Goal: Task Accomplishment & Management: Complete application form

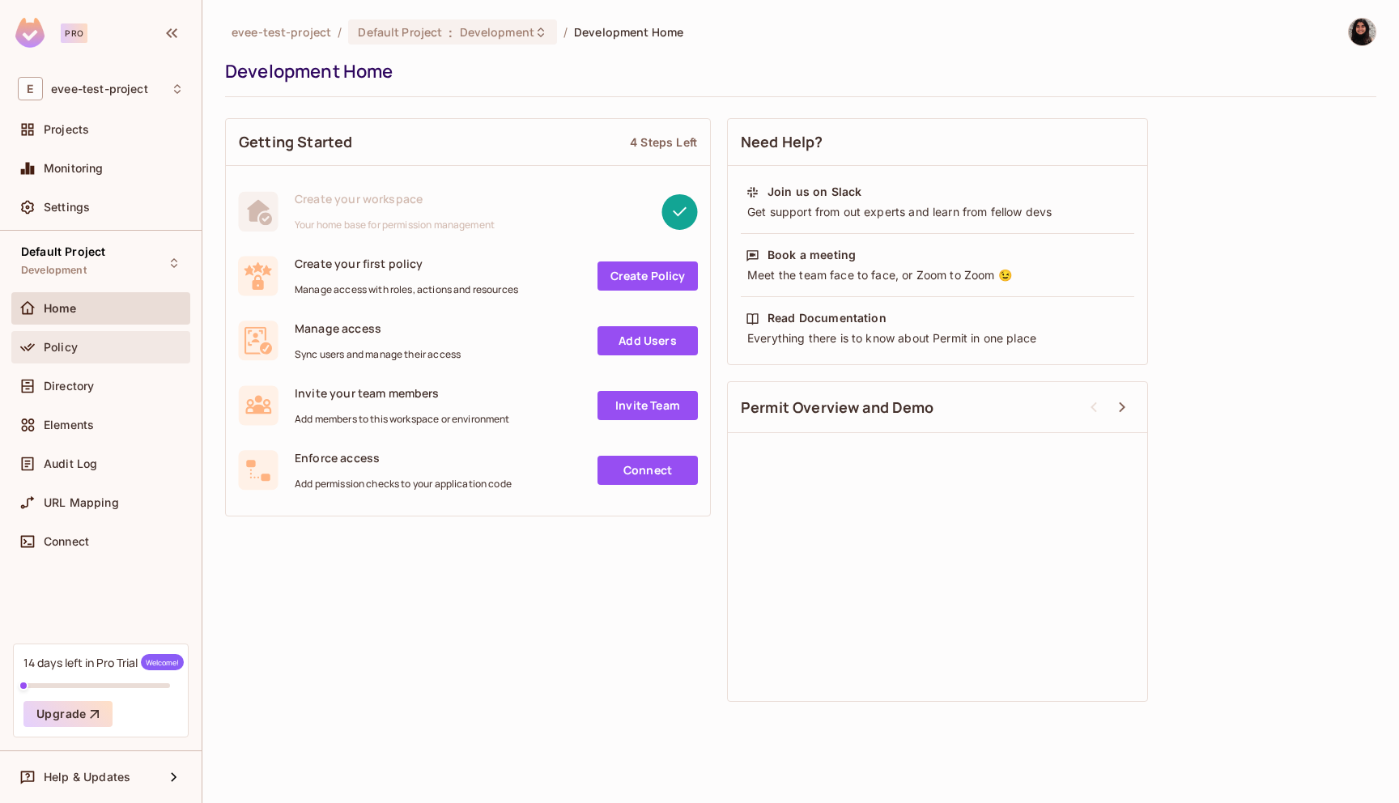
click at [75, 350] on span "Policy" at bounding box center [61, 347] width 34 height 13
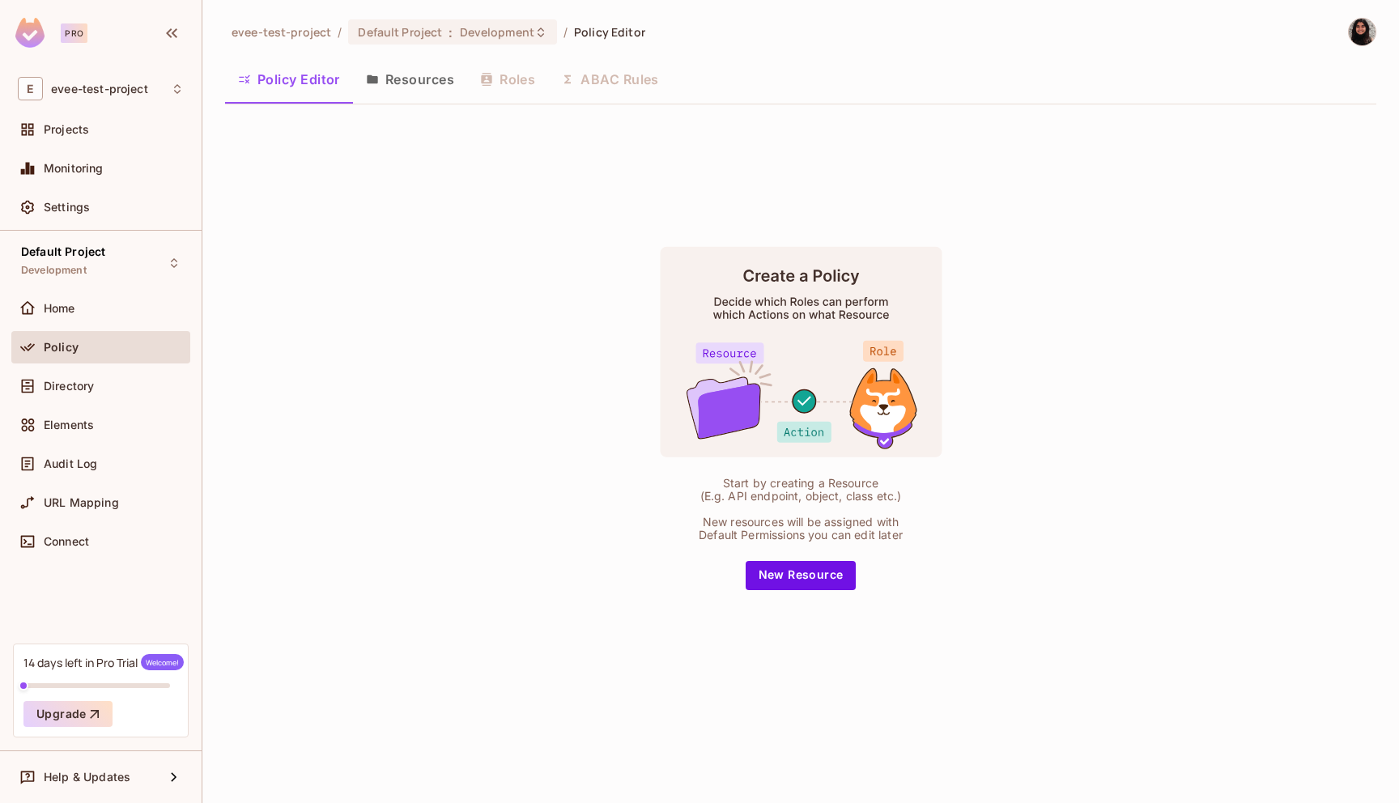
drag, startPoint x: 742, startPoint y: 274, endPoint x: 886, endPoint y: 272, distance: 144.9
click at [886, 272] on rect at bounding box center [801, 351] width 282 height 210
drag, startPoint x: 724, startPoint y: 483, endPoint x: 886, endPoint y: 482, distance: 162.7
click at [886, 482] on div "Start by creating a Resource (E.g. API endpoint, object, class etc.)" at bounding box center [800, 490] width 219 height 26
drag, startPoint x: 701, startPoint y: 518, endPoint x: 920, endPoint y: 533, distance: 219.1
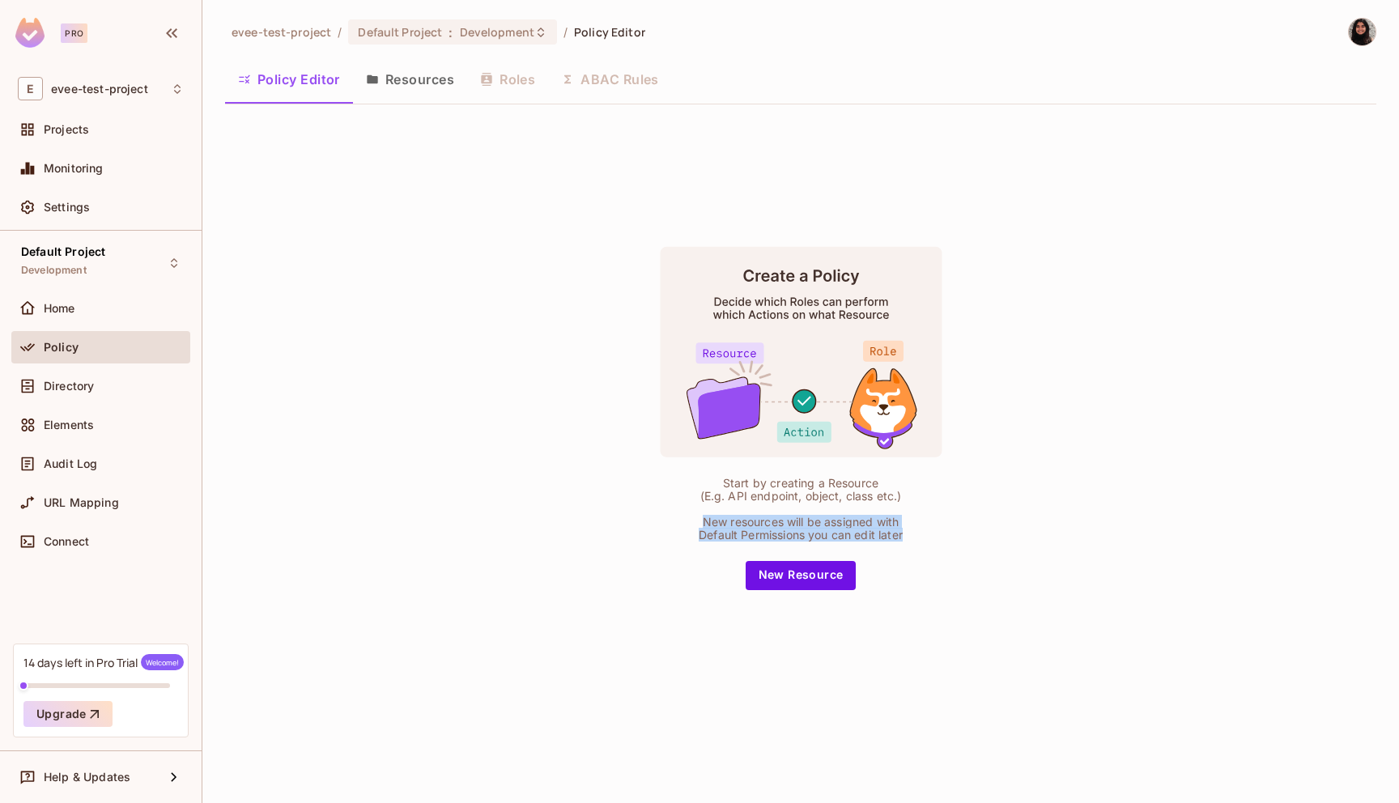
click at [920, 533] on div "Start by creating a Resource (E.g. API endpoint, object, class etc.) New resour…" at bounding box center [800, 418] width 405 height 344
click at [411, 76] on button "Resources" at bounding box center [410, 79] width 114 height 40
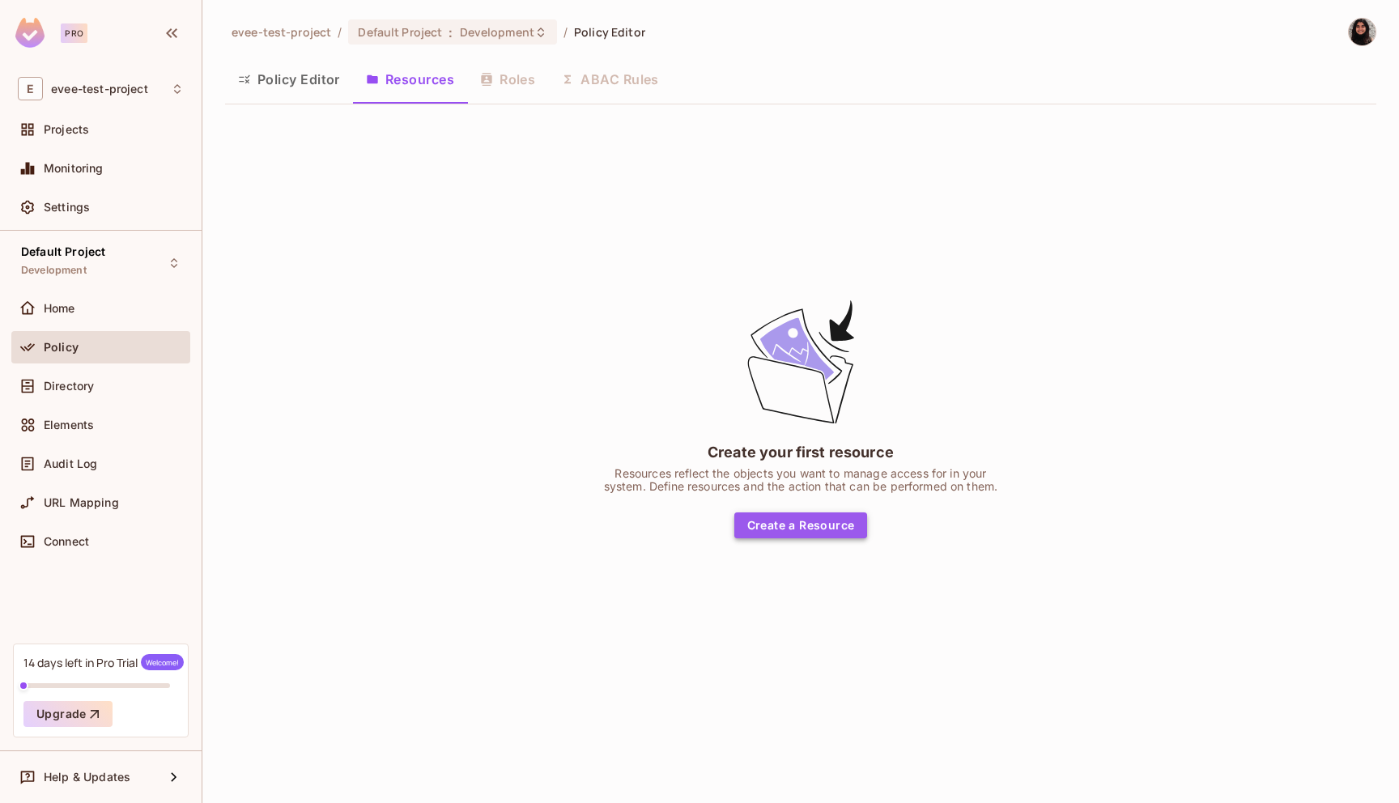
click at [793, 524] on button "Create a Resource" at bounding box center [801, 525] width 134 height 26
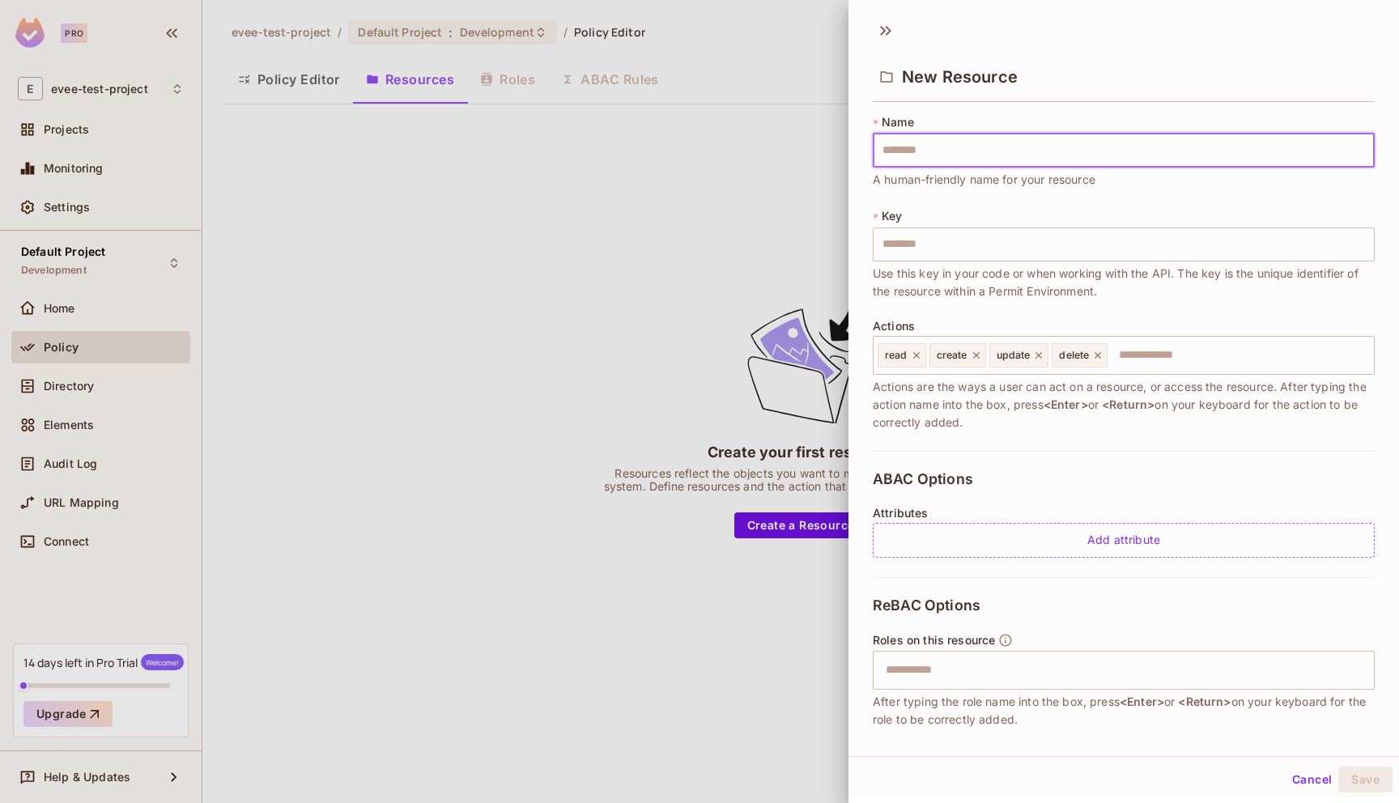
click at [967, 147] on input "text" at bounding box center [1124, 151] width 502 height 34
type input "*"
type input "**"
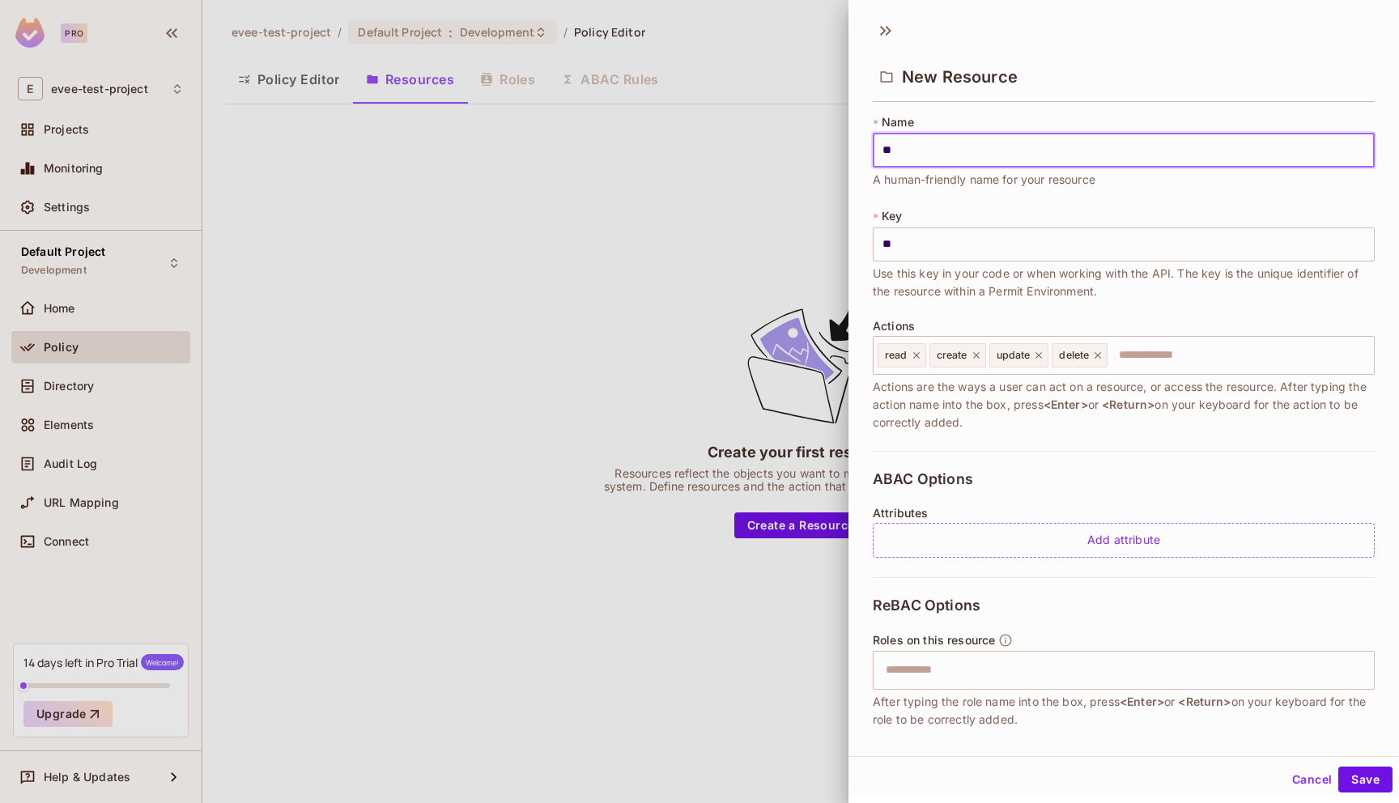
type input "***"
type input "****"
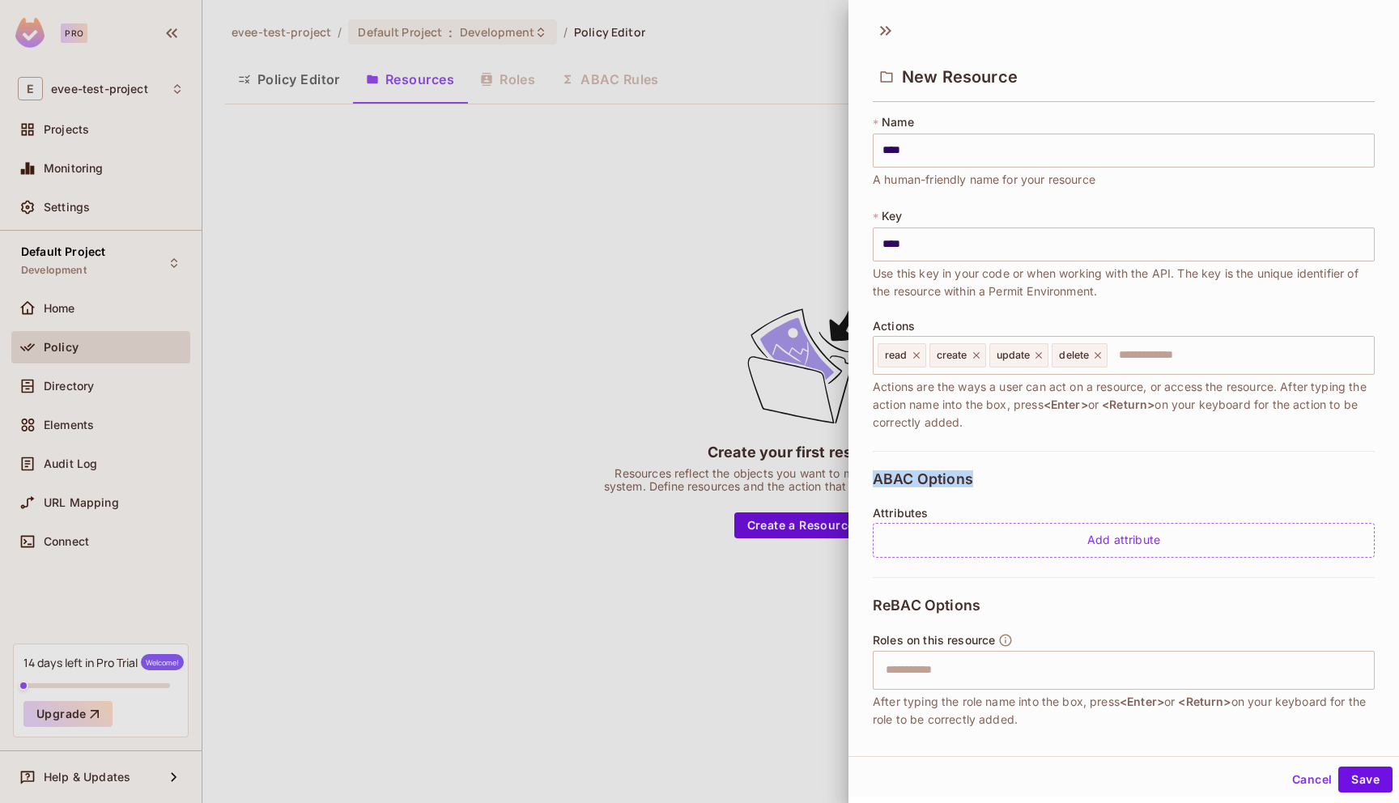
drag, startPoint x: 875, startPoint y: 474, endPoint x: 973, endPoint y: 477, distance: 98.0
click at [973, 477] on div "ABAC Options Attributes Add attribute" at bounding box center [1124, 514] width 502 height 126
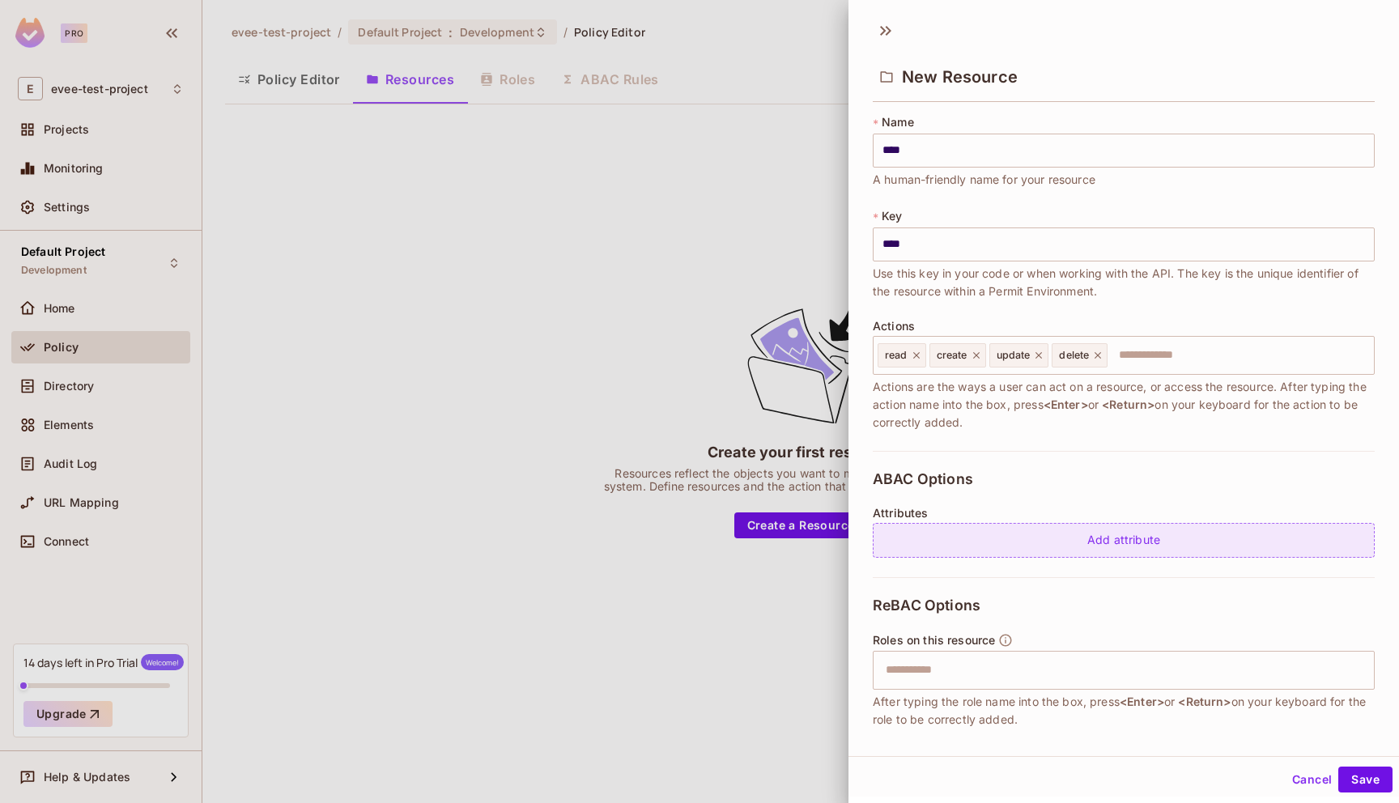
click at [1044, 550] on div "Add attribute" at bounding box center [1124, 540] width 502 height 35
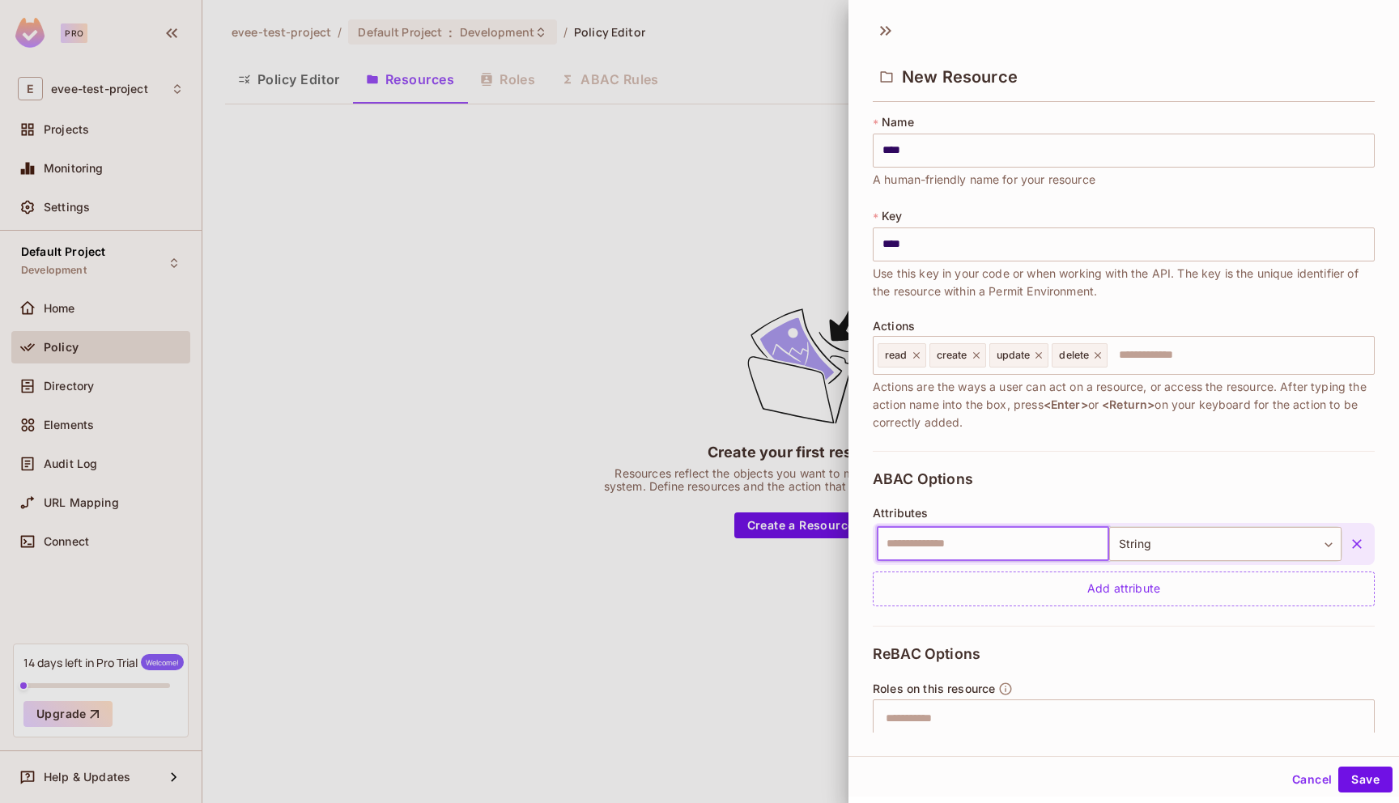
click at [1026, 543] on input "text" at bounding box center [993, 544] width 232 height 34
click at [923, 541] on input "text" at bounding box center [993, 544] width 232 height 34
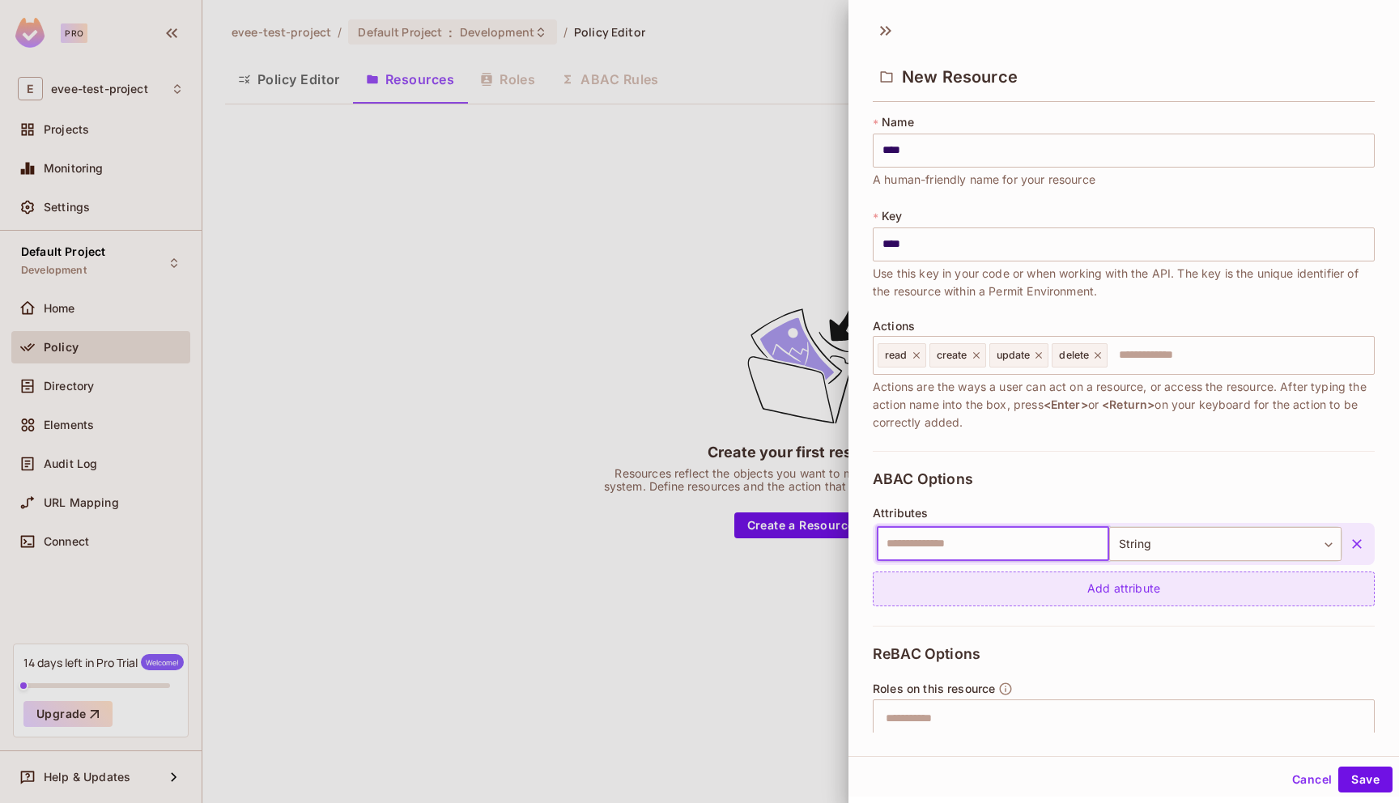
click at [1123, 589] on div "Add attribute" at bounding box center [1124, 589] width 502 height 35
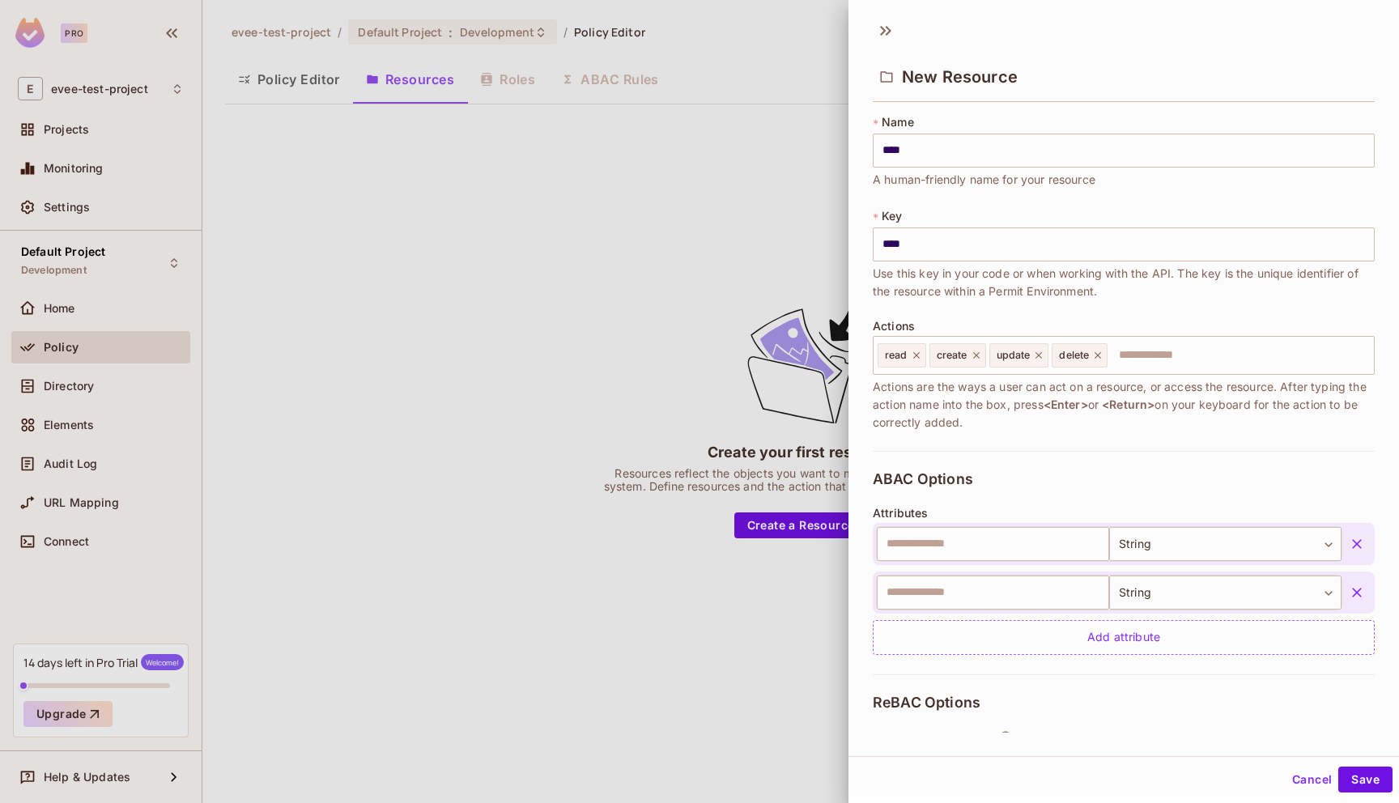
click at [1361, 592] on icon "button" at bounding box center [1357, 592] width 16 height 16
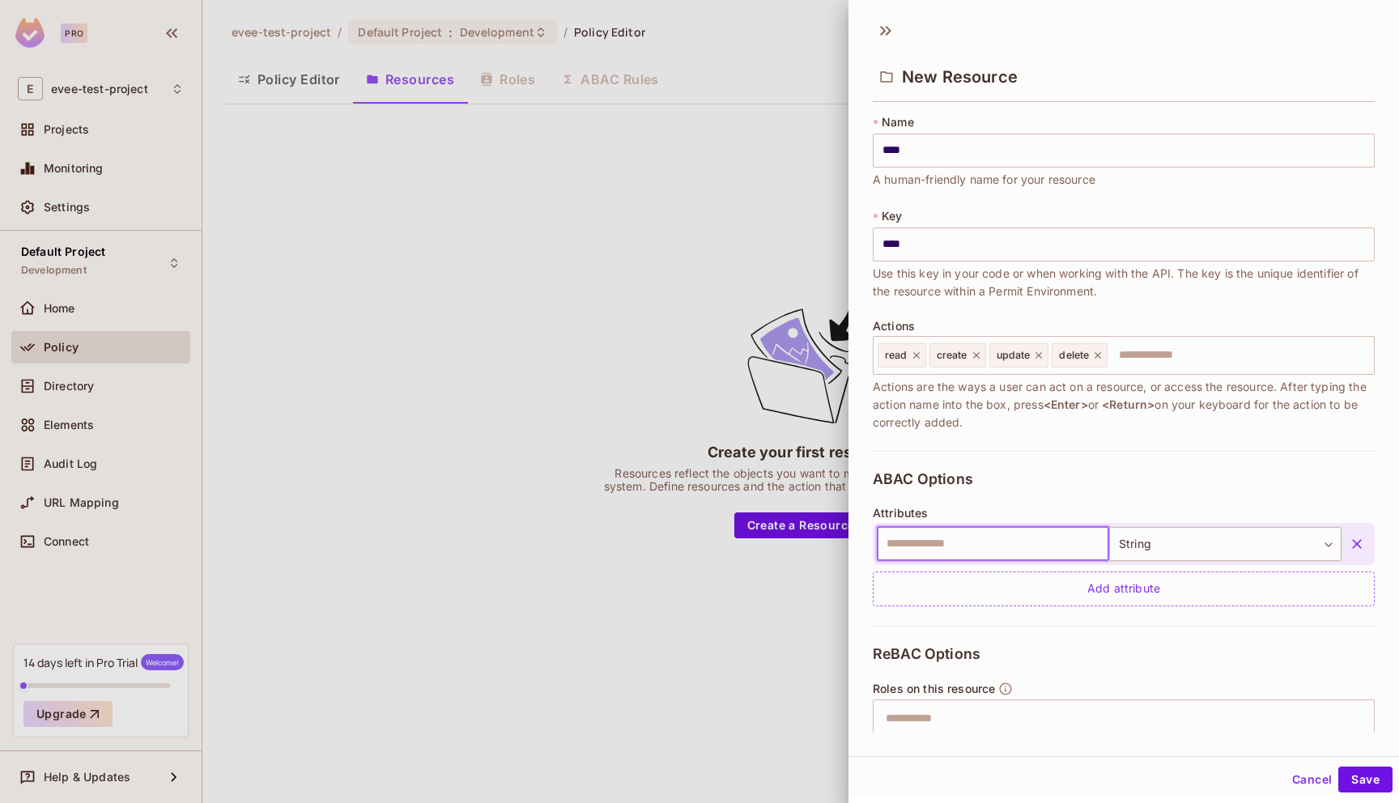
click at [937, 544] on input "text" at bounding box center [993, 544] width 232 height 34
click at [499, 381] on div at bounding box center [699, 401] width 1399 height 803
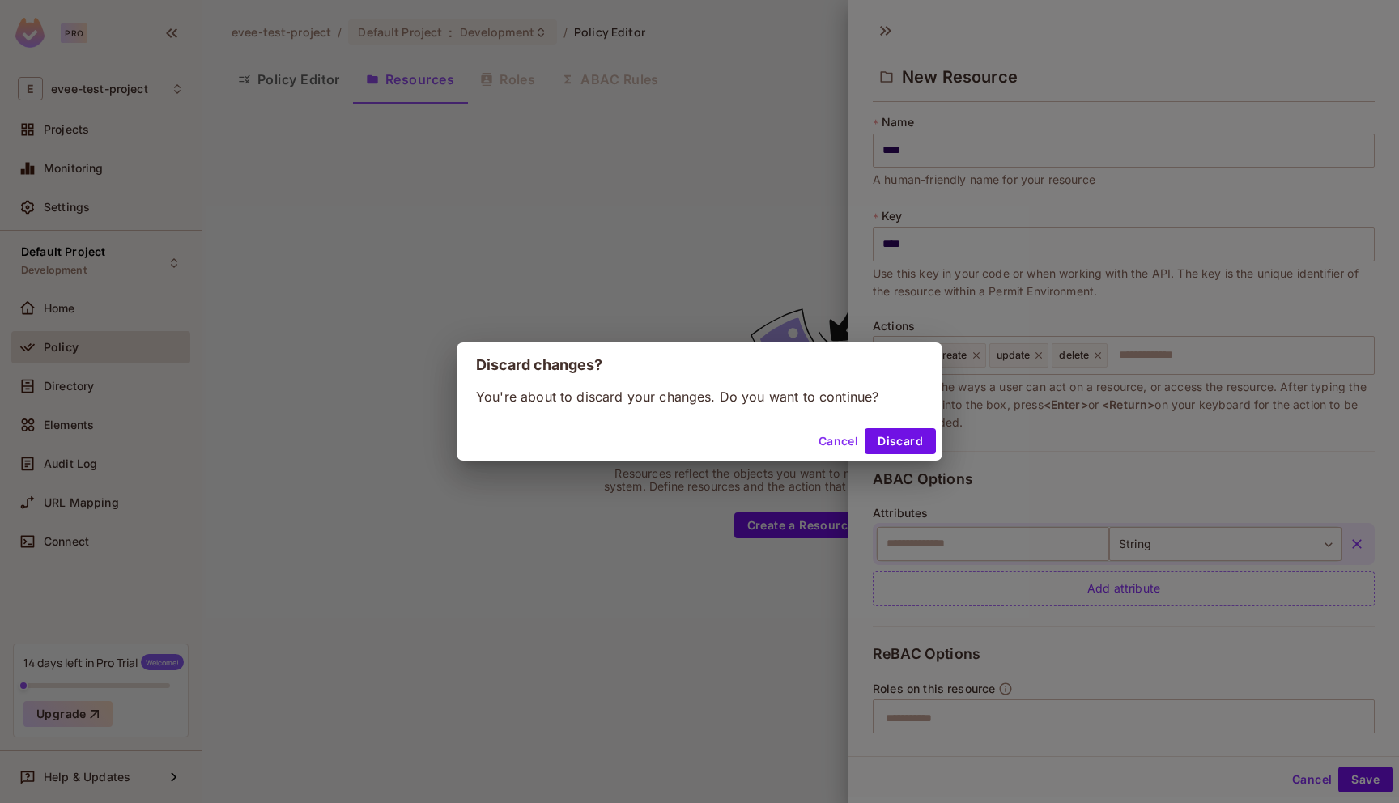
click at [831, 441] on button "Cancel" at bounding box center [838, 441] width 53 height 26
